Goal: Use online tool/utility: Utilize a website feature to perform a specific function

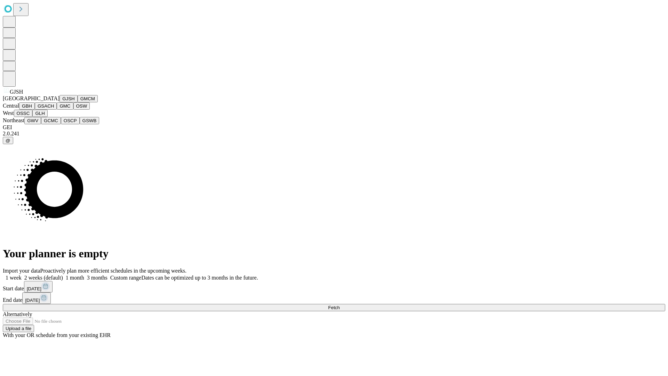
click at [60, 102] on button "GJSH" at bounding box center [69, 98] width 18 height 7
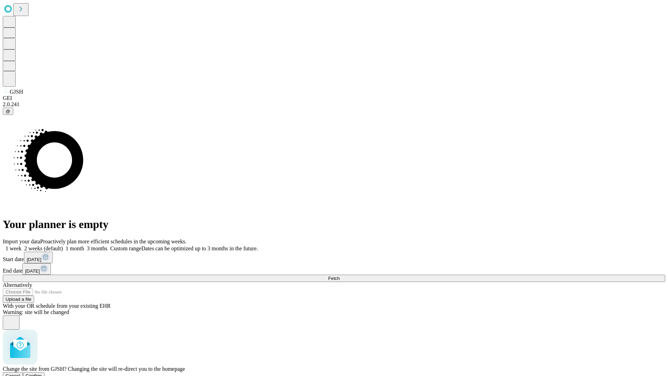
click at [42, 373] on span "Confirm" at bounding box center [34, 375] width 16 height 5
click at [63, 245] on label "2 weeks (default)" at bounding box center [42, 248] width 41 height 6
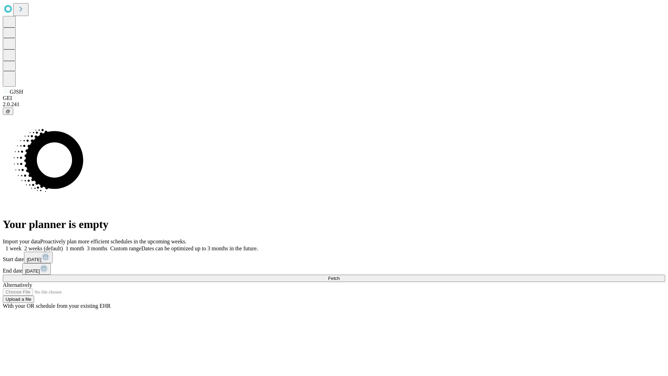
click at [340, 276] on span "Fetch" at bounding box center [333, 278] width 11 height 5
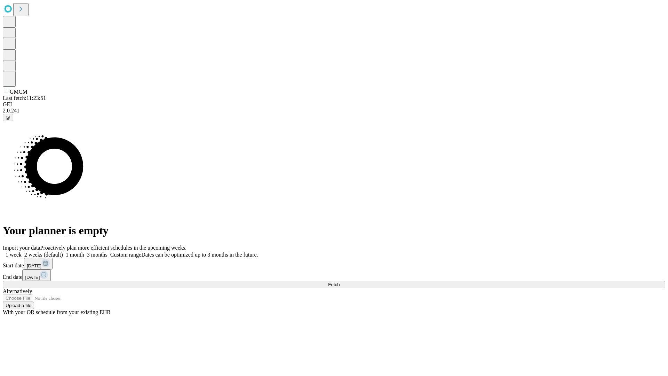
click at [63, 252] on label "2 weeks (default)" at bounding box center [42, 255] width 41 height 6
click at [340, 282] on span "Fetch" at bounding box center [333, 284] width 11 height 5
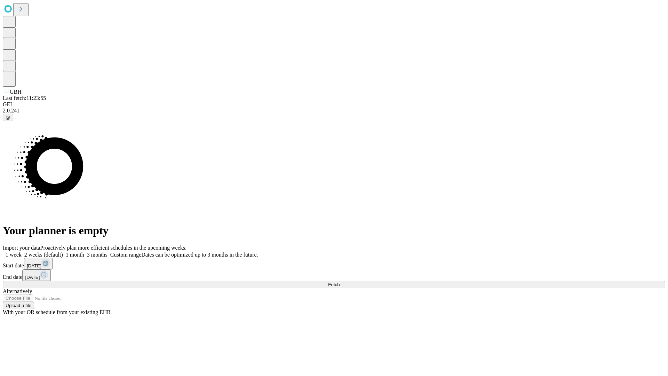
click at [63, 252] on label "2 weeks (default)" at bounding box center [42, 255] width 41 height 6
click at [340, 282] on span "Fetch" at bounding box center [333, 284] width 11 height 5
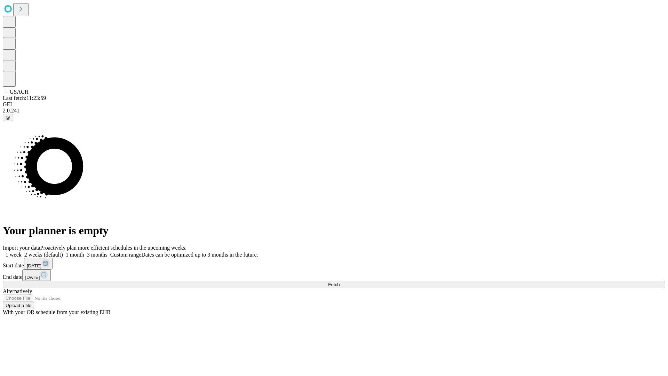
click at [63, 252] on label "2 weeks (default)" at bounding box center [42, 255] width 41 height 6
click at [340, 282] on span "Fetch" at bounding box center [333, 284] width 11 height 5
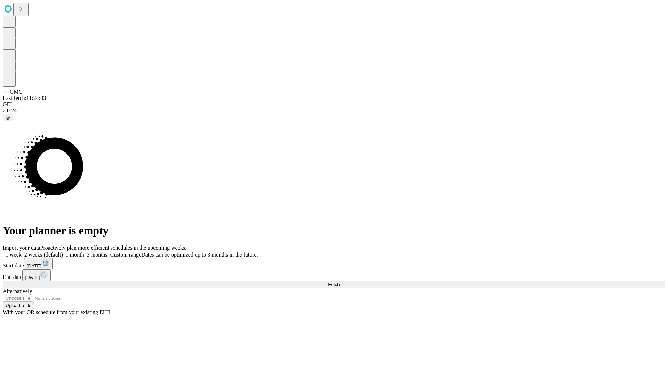
click at [63, 252] on label "2 weeks (default)" at bounding box center [42, 255] width 41 height 6
click at [340, 282] on span "Fetch" at bounding box center [333, 284] width 11 height 5
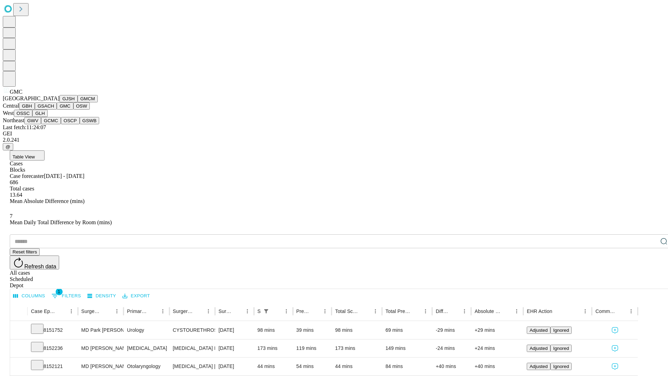
click at [73, 110] on button "OSW" at bounding box center [81, 105] width 17 height 7
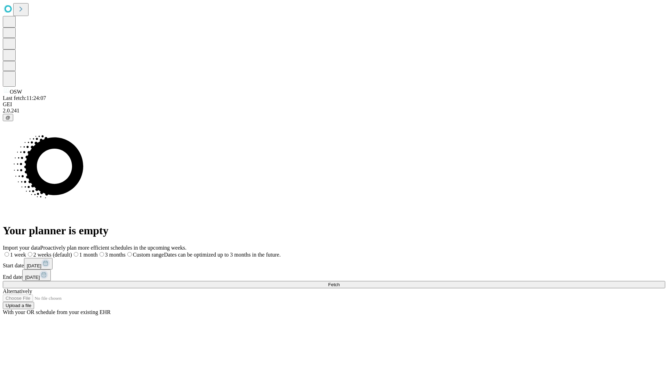
click at [72, 252] on label "2 weeks (default)" at bounding box center [49, 255] width 46 height 6
click at [340, 282] on span "Fetch" at bounding box center [333, 284] width 11 height 5
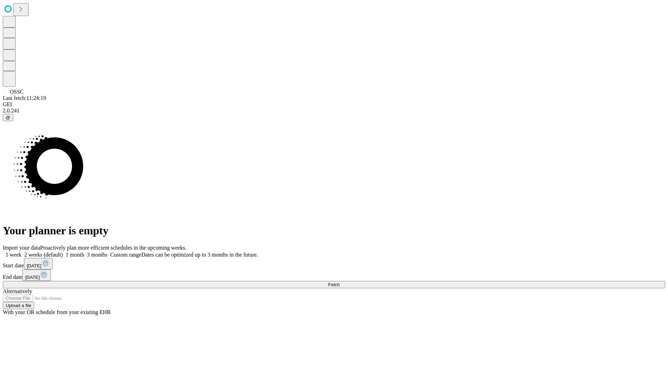
click at [63, 252] on label "2 weeks (default)" at bounding box center [42, 255] width 41 height 6
click at [340, 282] on span "Fetch" at bounding box center [333, 284] width 11 height 5
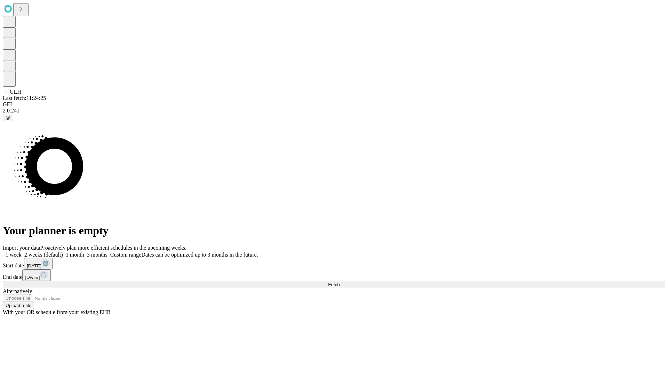
click at [63, 252] on label "2 weeks (default)" at bounding box center [42, 255] width 41 height 6
click at [340, 282] on span "Fetch" at bounding box center [333, 284] width 11 height 5
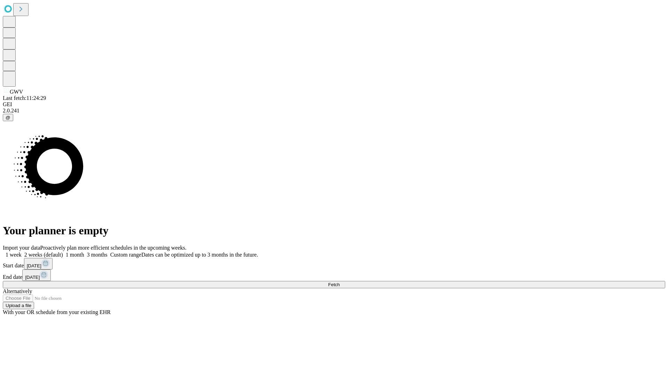
click at [63, 252] on label "2 weeks (default)" at bounding box center [42, 255] width 41 height 6
click at [340, 282] on span "Fetch" at bounding box center [333, 284] width 11 height 5
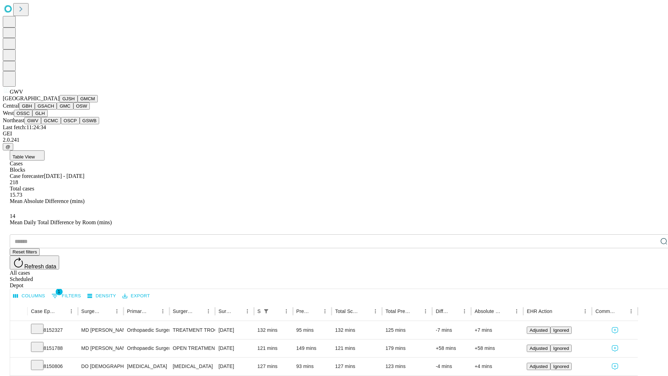
click at [54, 124] on button "GCMC" at bounding box center [51, 120] width 20 height 7
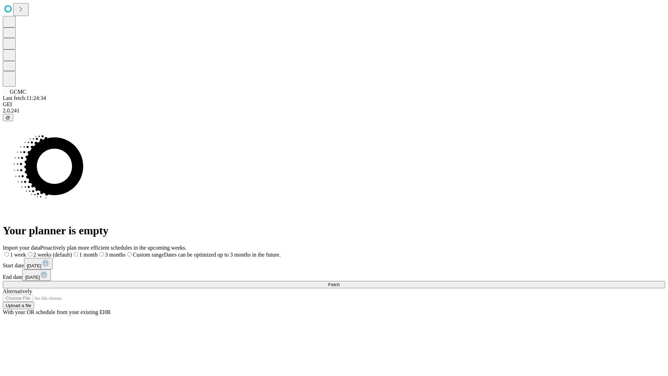
click at [340, 282] on span "Fetch" at bounding box center [333, 284] width 11 height 5
click at [63, 252] on label "2 weeks (default)" at bounding box center [42, 255] width 41 height 6
click at [340, 282] on span "Fetch" at bounding box center [333, 284] width 11 height 5
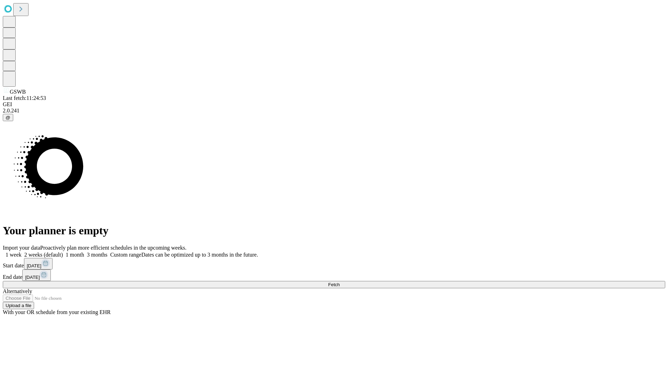
click at [63, 252] on label "2 weeks (default)" at bounding box center [42, 255] width 41 height 6
click at [340, 282] on span "Fetch" at bounding box center [333, 284] width 11 height 5
